Goal: Task Accomplishment & Management: Manage account settings

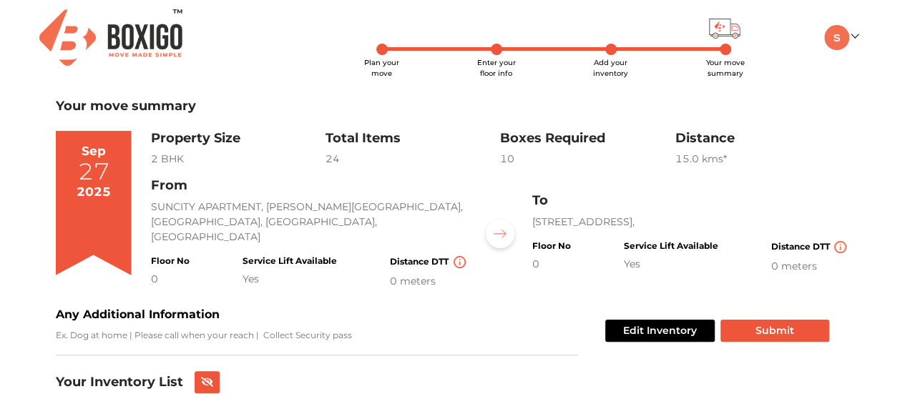
click at [343, 104] on h3 "Your move summary" at bounding box center [453, 107] width 794 height 16
click at [644, 333] on button "Edit Inventory" at bounding box center [659, 331] width 109 height 22
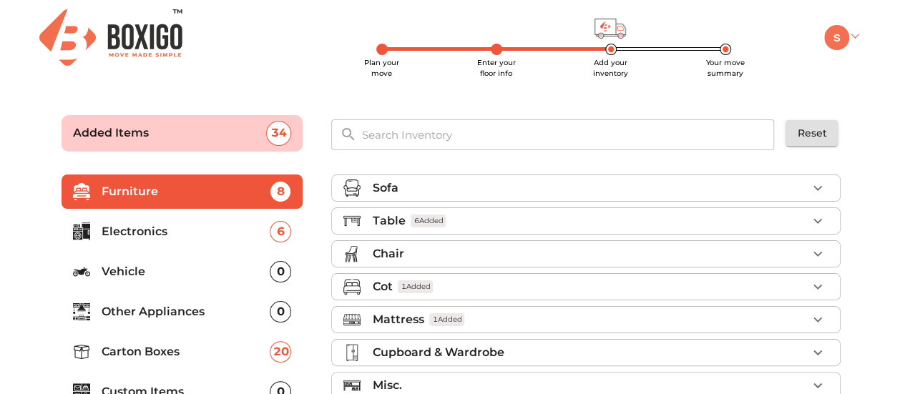
click at [836, 42] on img at bounding box center [836, 37] width 25 height 25
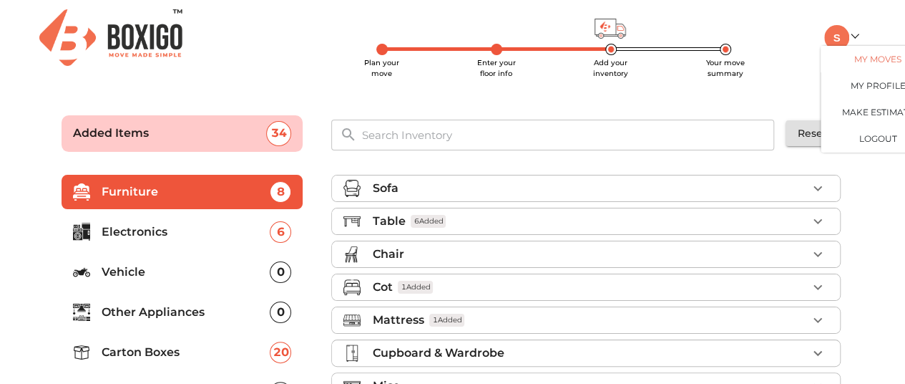
click at [859, 58] on link "My Moves" at bounding box center [878, 59] width 114 height 26
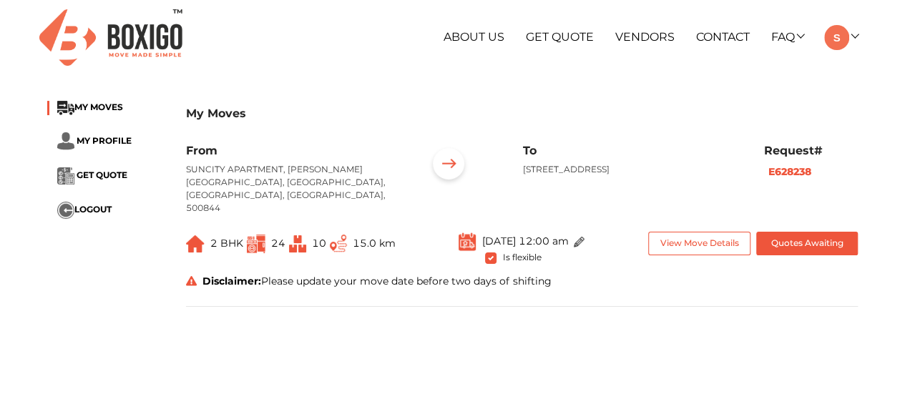
click at [585, 237] on img at bounding box center [579, 242] width 11 height 11
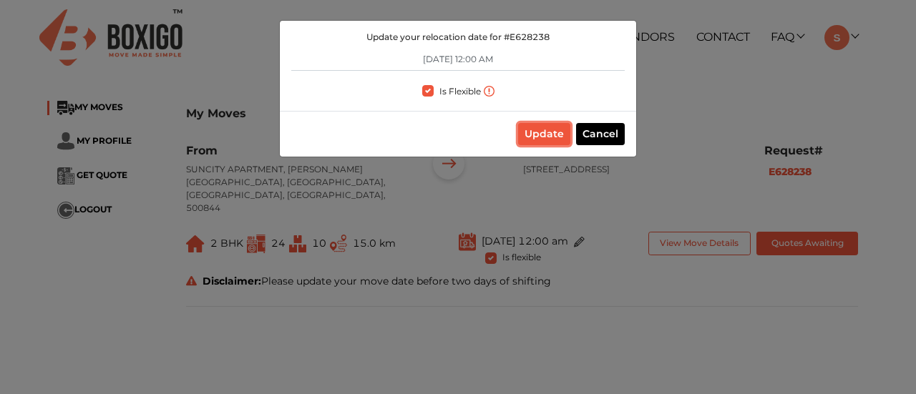
click at [545, 132] on button "Update" at bounding box center [544, 134] width 52 height 22
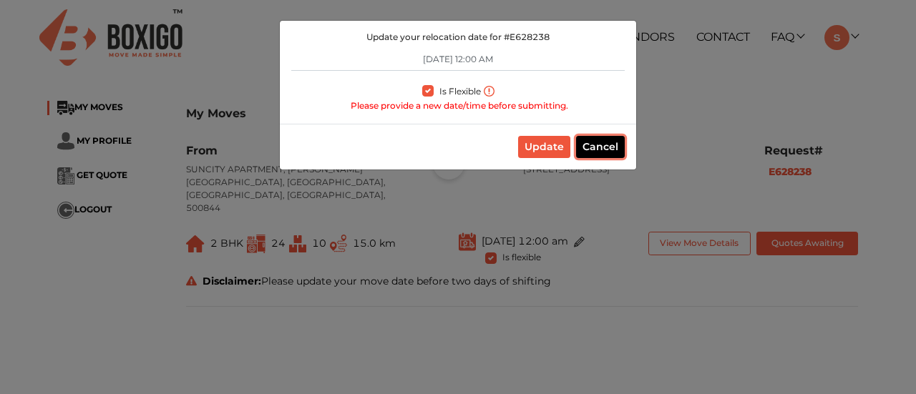
click at [594, 147] on button "Cancel" at bounding box center [600, 147] width 49 height 22
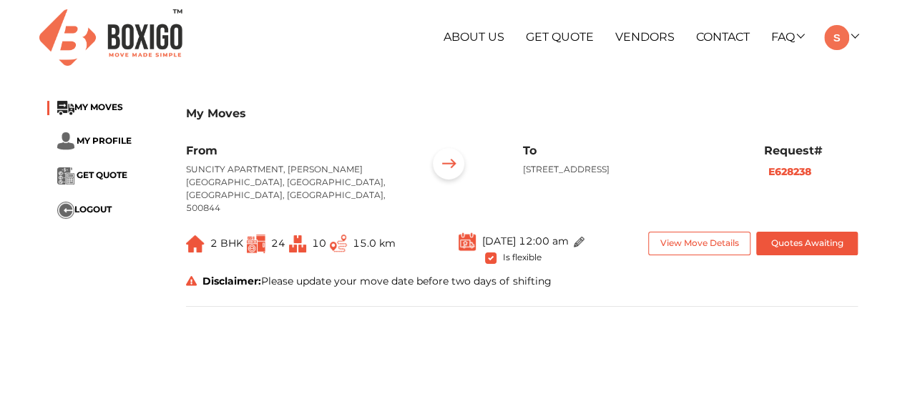
click at [260, 235] on img at bounding box center [256, 244] width 19 height 19
click at [585, 235] on span at bounding box center [576, 240] width 16 height 11
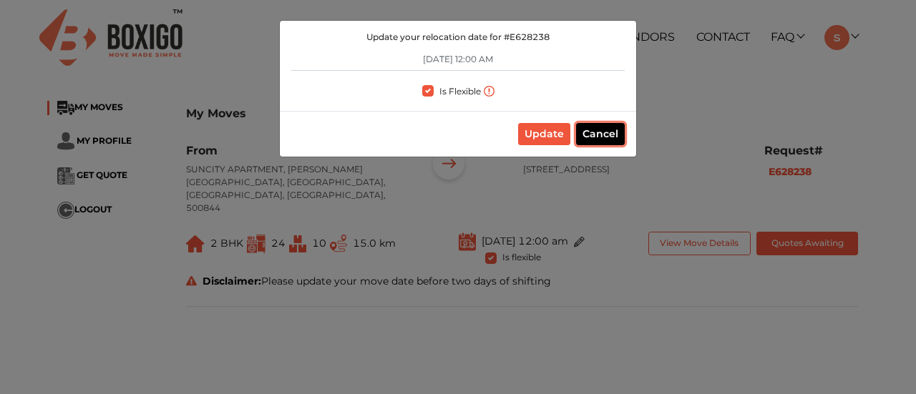
click at [606, 135] on button "Cancel" at bounding box center [600, 134] width 49 height 22
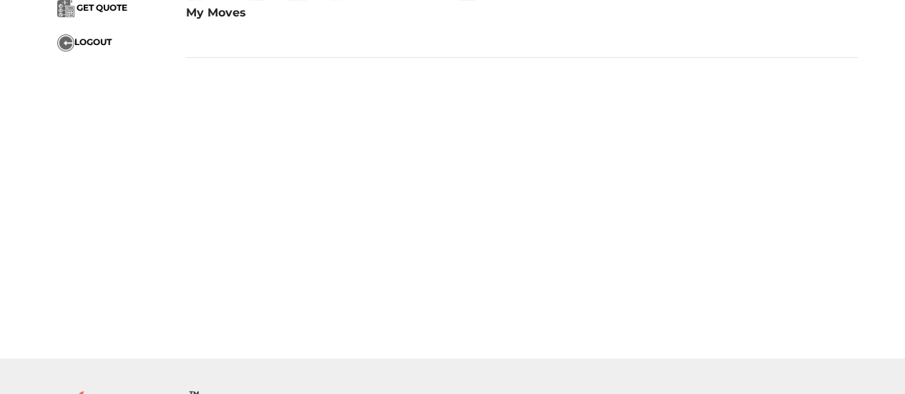
scroll to position [143, 0]
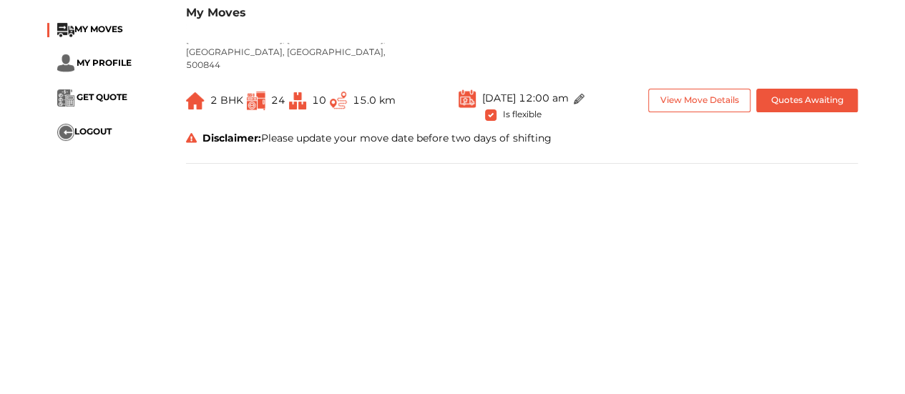
click at [94, 55] on li "MY PROFILE" at bounding box center [105, 63] width 117 height 18
click at [94, 61] on span "MY PROFILE" at bounding box center [104, 62] width 55 height 11
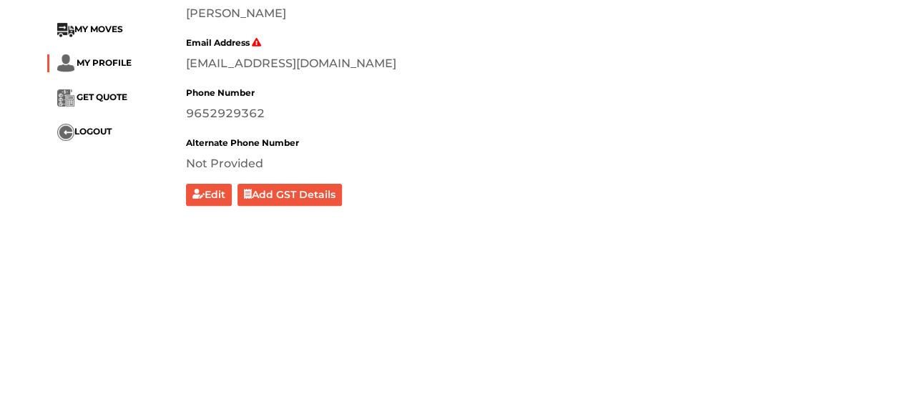
scroll to position [51, 0]
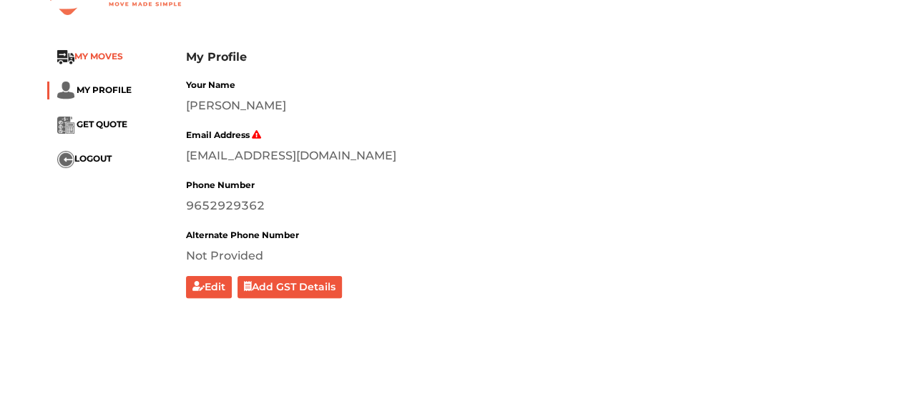
click at [89, 57] on span "MY MOVES" at bounding box center [98, 57] width 49 height 11
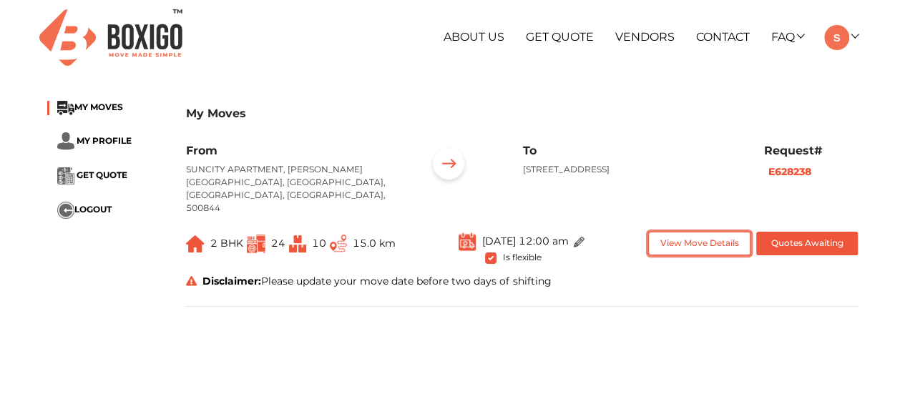
click at [686, 235] on button "View Move Details" at bounding box center [699, 244] width 102 height 24
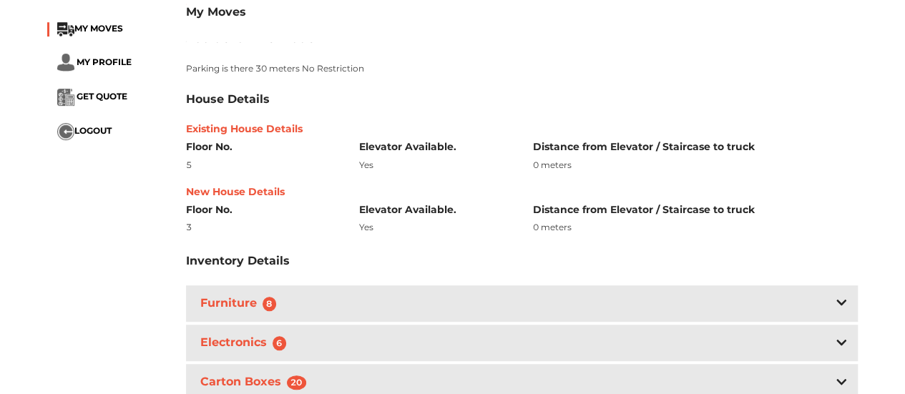
scroll to position [286, 0]
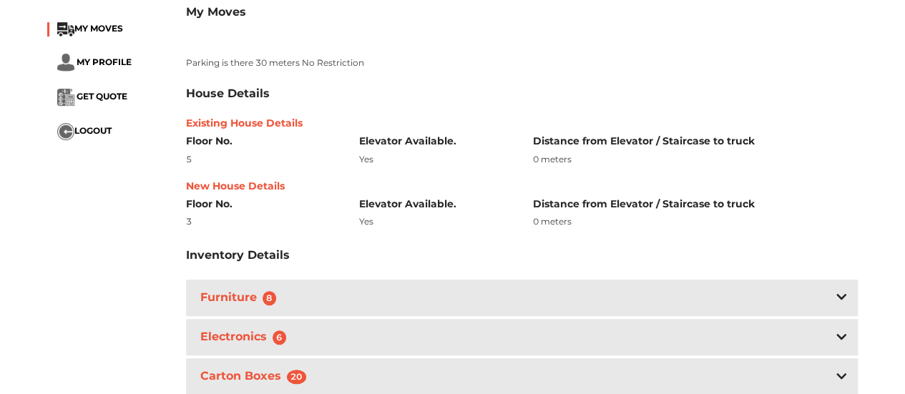
click at [842, 291] on icon at bounding box center [841, 296] width 10 height 11
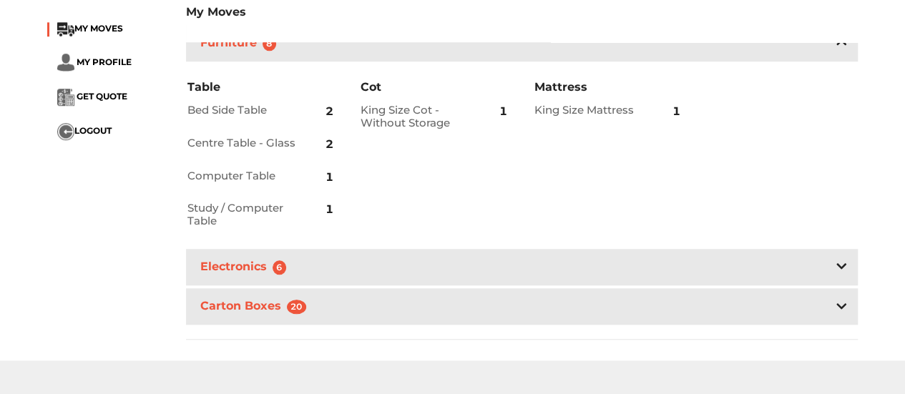
scroll to position [572, 0]
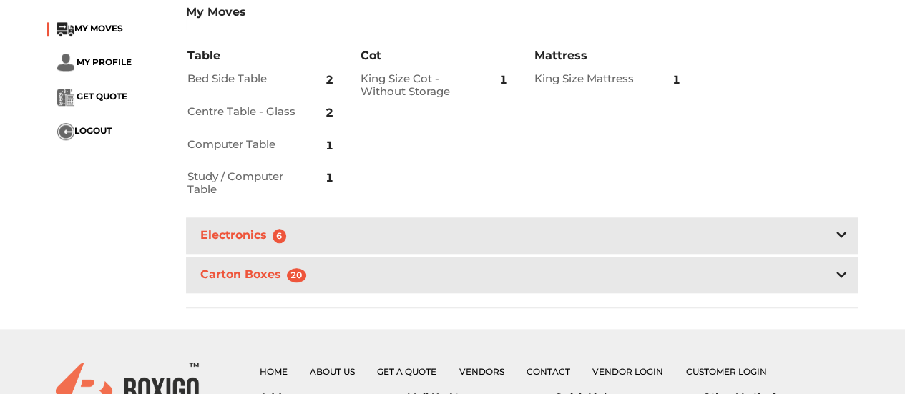
click at [834, 221] on div "Electronics 6" at bounding box center [522, 236] width 673 height 36
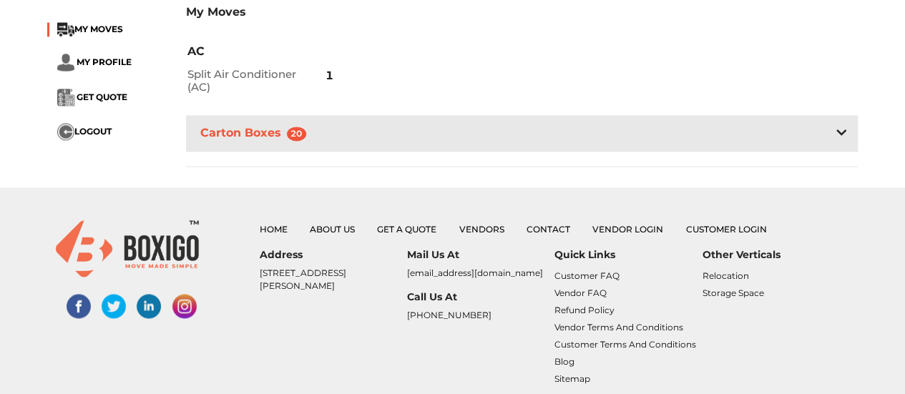
scroll to position [930, 0]
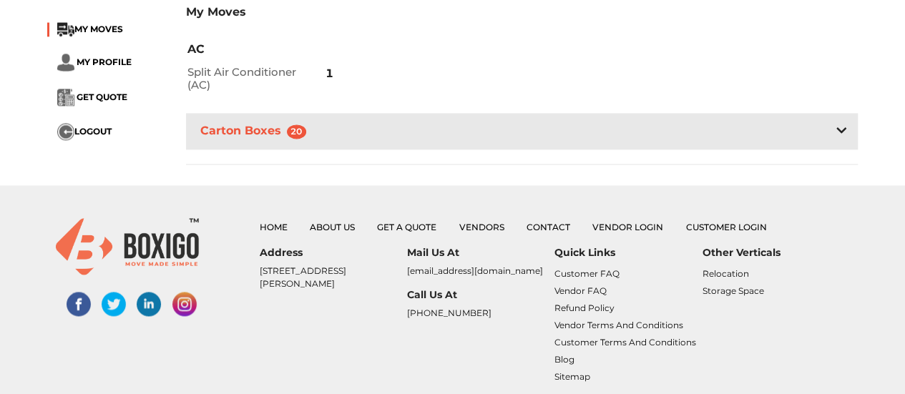
click at [841, 127] on icon at bounding box center [842, 130] width 10 height 6
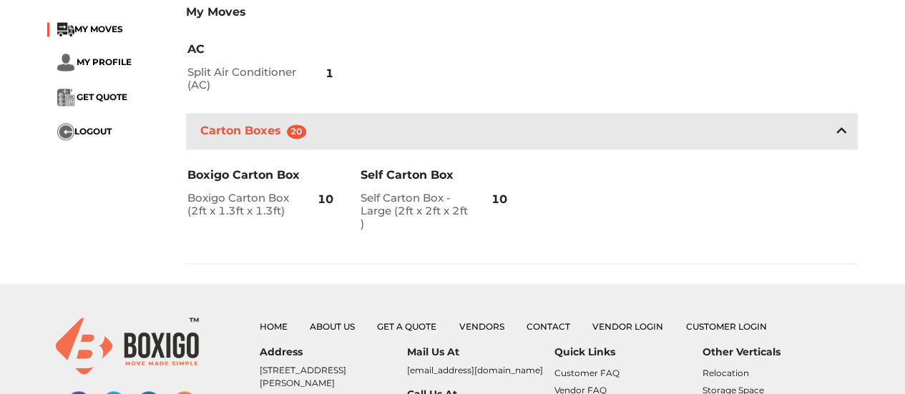
click at [316, 182] on div "10" at bounding box center [317, 198] width 37 height 33
click at [842, 125] on icon at bounding box center [841, 130] width 10 height 11
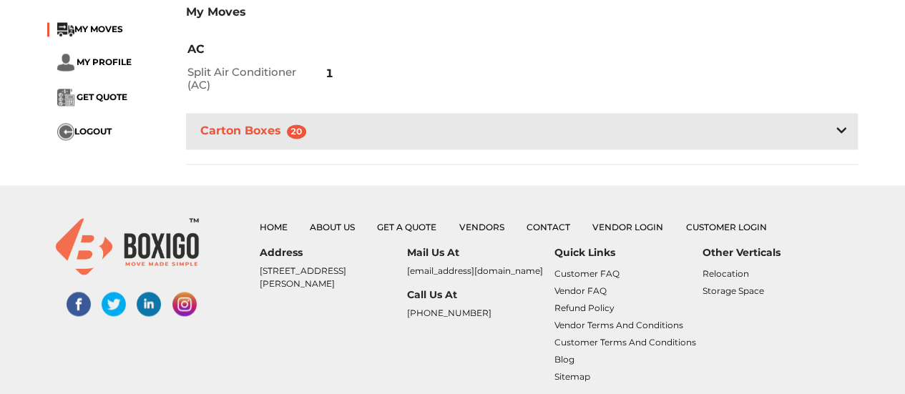
click at [838, 125] on icon at bounding box center [841, 130] width 10 height 11
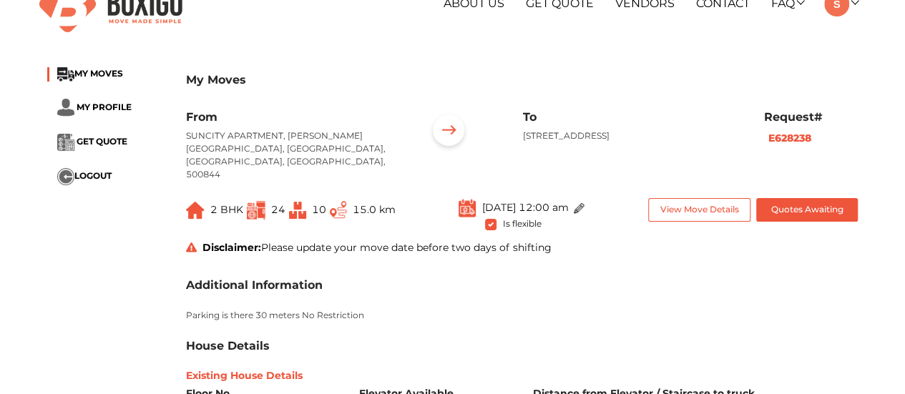
scroll to position [0, 0]
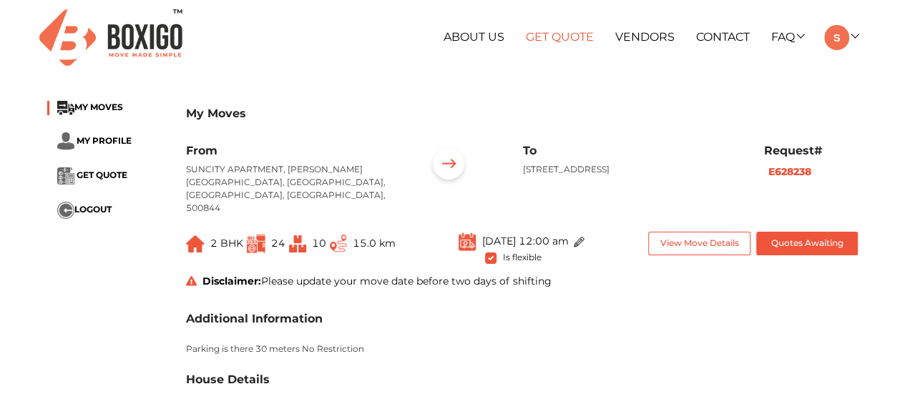
click at [542, 35] on link "Get Quote" at bounding box center [560, 37] width 68 height 14
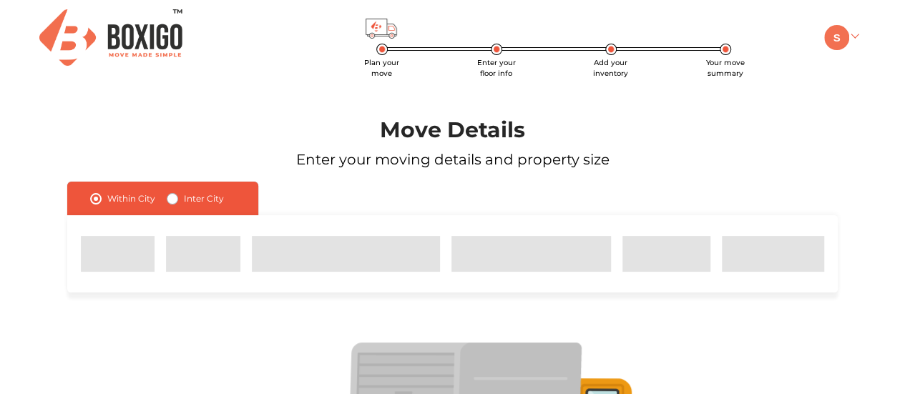
click at [847, 33] on img at bounding box center [836, 37] width 25 height 25
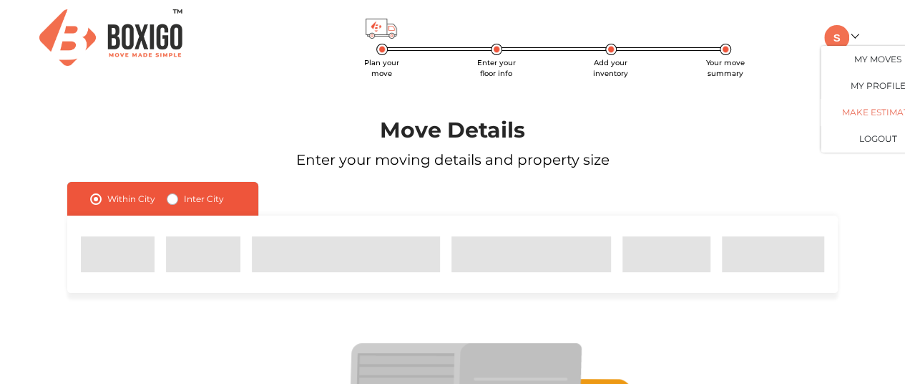
click at [849, 110] on link "Make Estimate" at bounding box center [878, 112] width 114 height 26
click at [859, 114] on link "Make Estimate" at bounding box center [878, 112] width 114 height 26
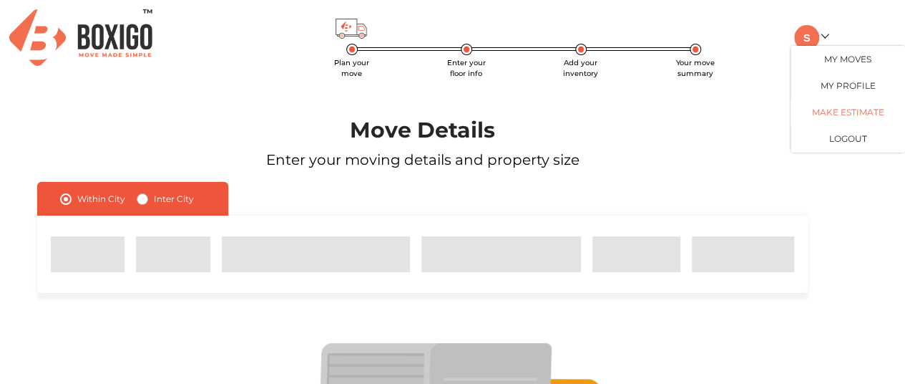
click at [852, 109] on link "Make Estimate" at bounding box center [848, 112] width 114 height 26
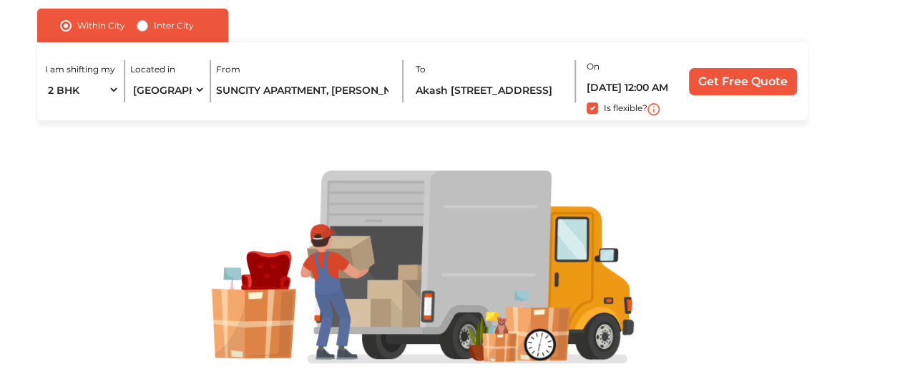
scroll to position [203, 30]
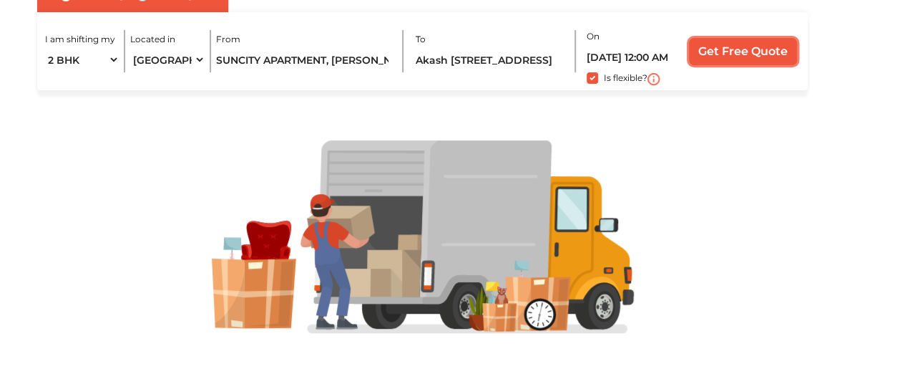
click at [708, 51] on input "Get Free Quote" at bounding box center [743, 51] width 108 height 27
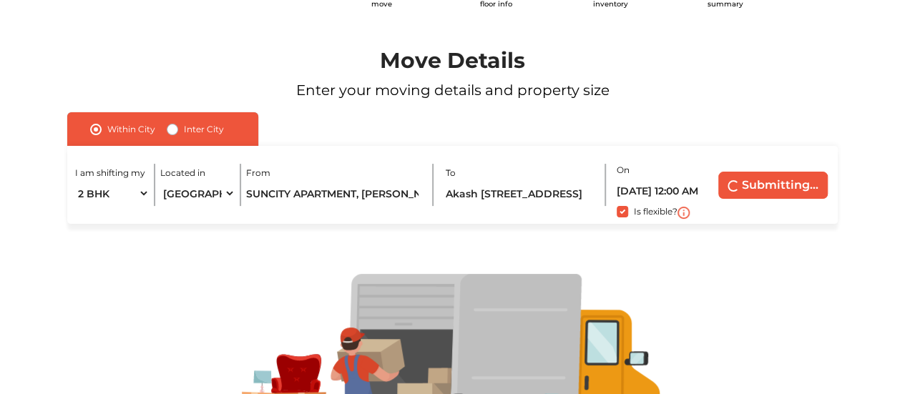
scroll to position [0, 0]
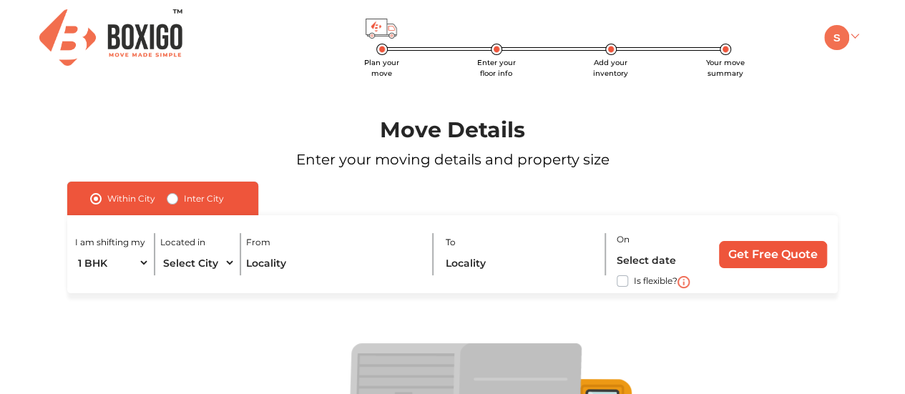
click at [829, 39] on img at bounding box center [836, 37] width 25 height 25
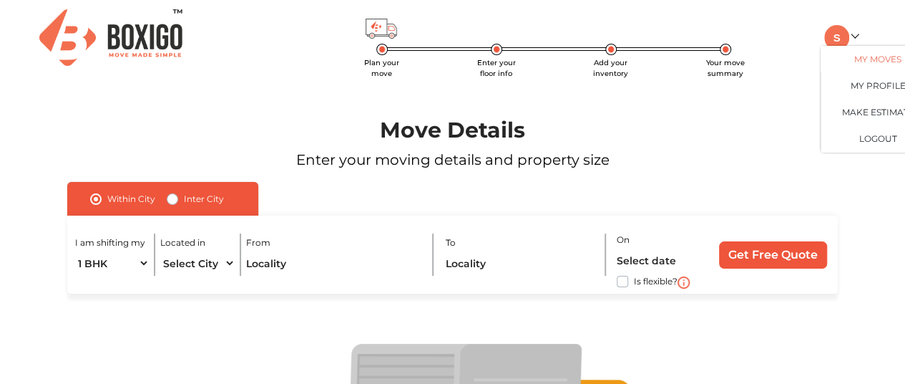
click at [860, 61] on link "My Moves" at bounding box center [878, 59] width 114 height 26
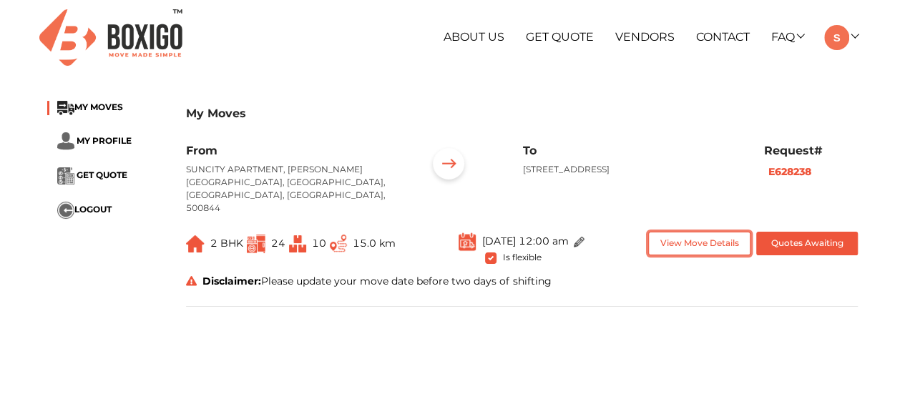
click at [670, 232] on button "View Move Details" at bounding box center [699, 244] width 102 height 24
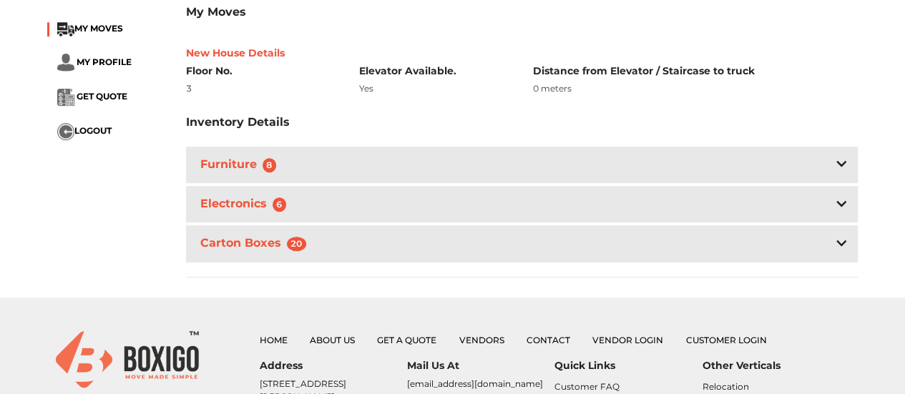
scroll to position [501, 0]
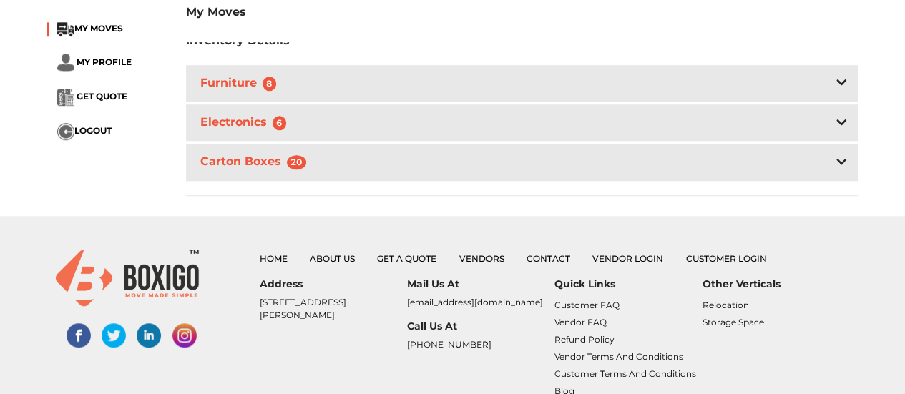
click at [839, 77] on icon at bounding box center [841, 82] width 10 height 11
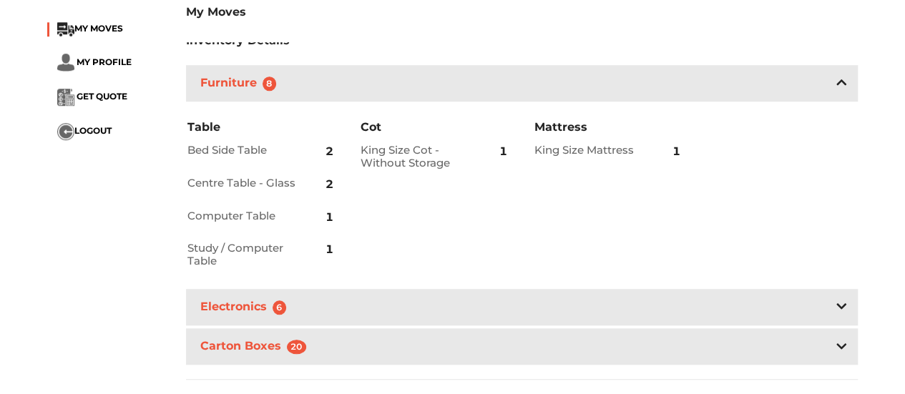
click at [839, 79] on icon at bounding box center [842, 82] width 10 height 6
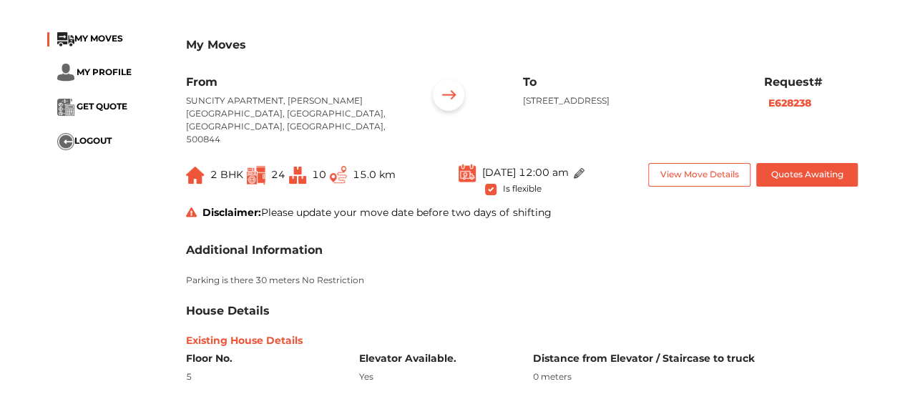
scroll to position [0, 0]
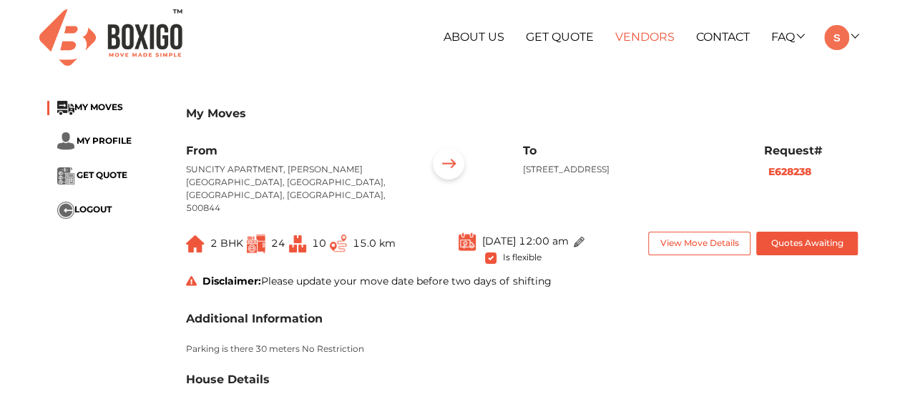
click at [647, 36] on link "Vendors" at bounding box center [644, 37] width 59 height 14
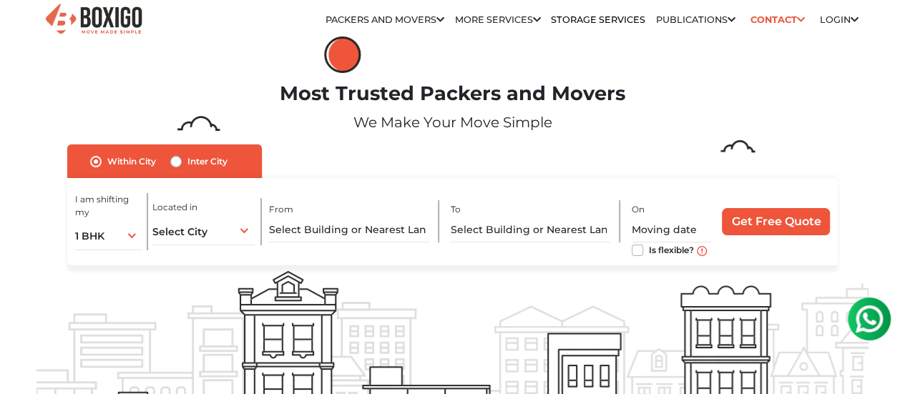
click at [0, 0] on link "House Shifting in [GEOGRAPHIC_DATA]" at bounding box center [0, 0] width 0 height 0
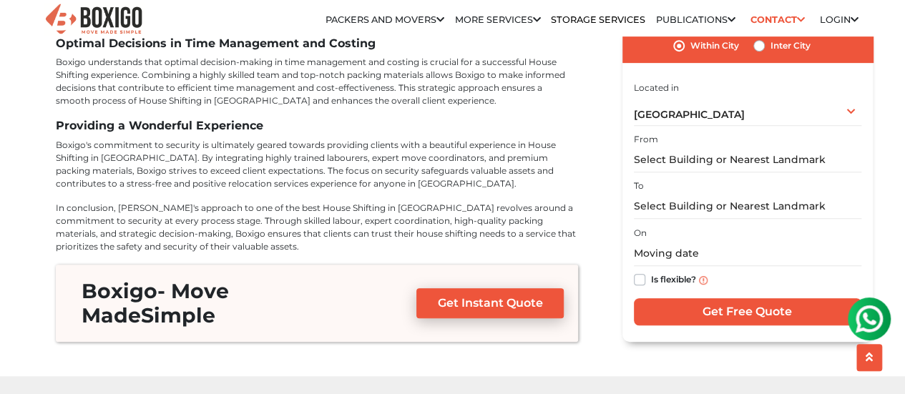
scroll to position [5868, 0]
